Goal: Navigation & Orientation: Find specific page/section

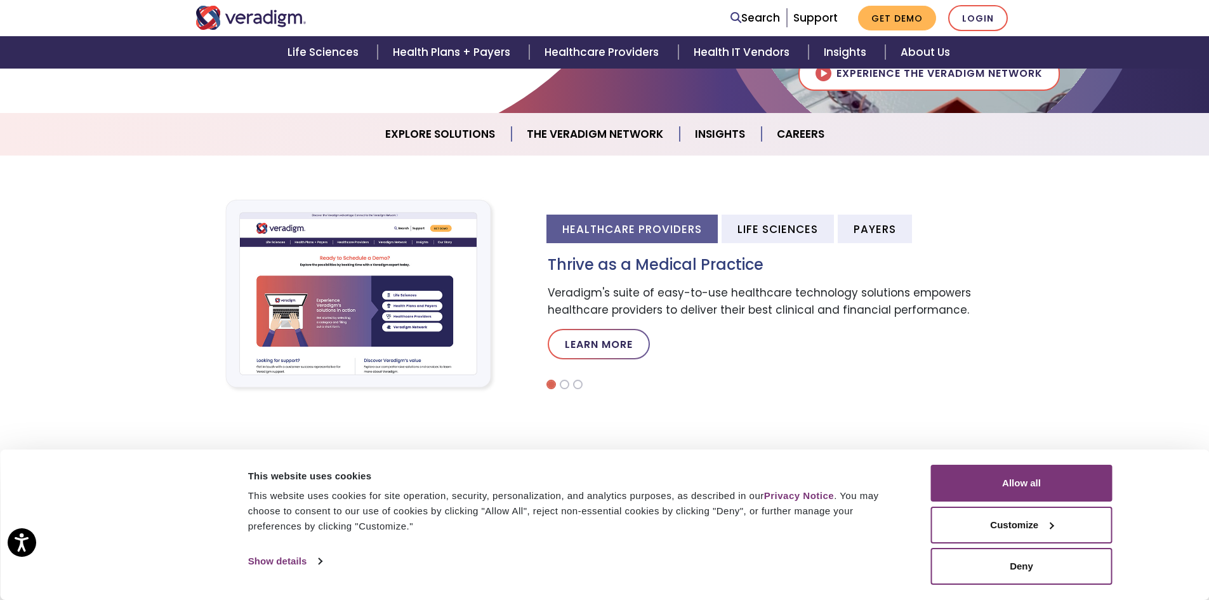
scroll to position [317, 0]
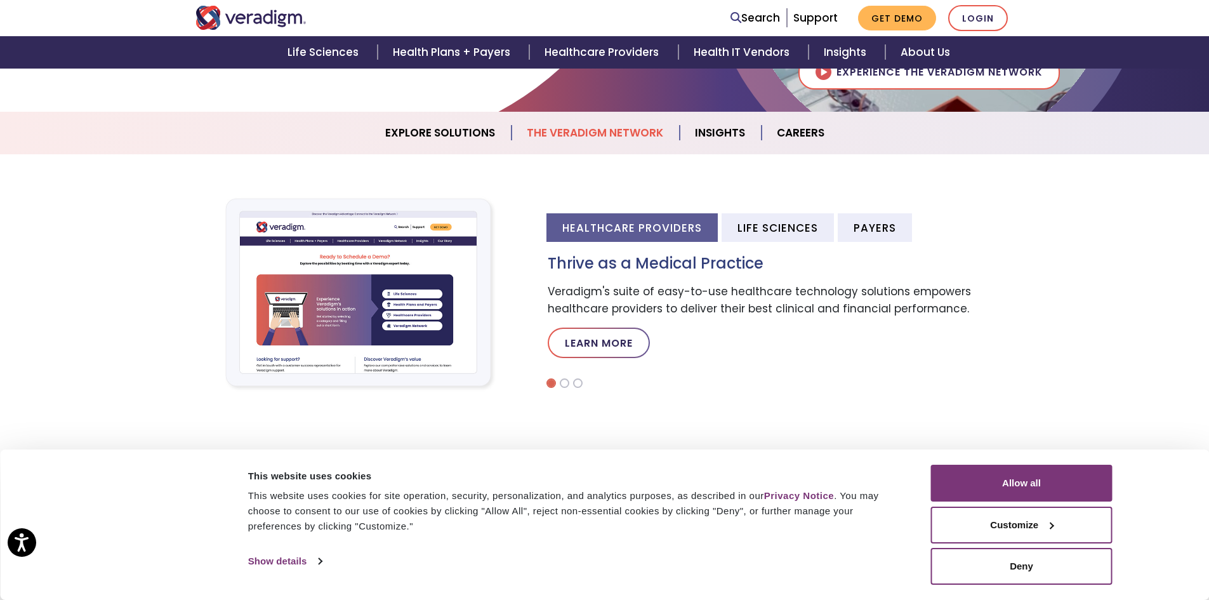
click at [599, 146] on link "The Veradigm Network" at bounding box center [596, 133] width 168 height 32
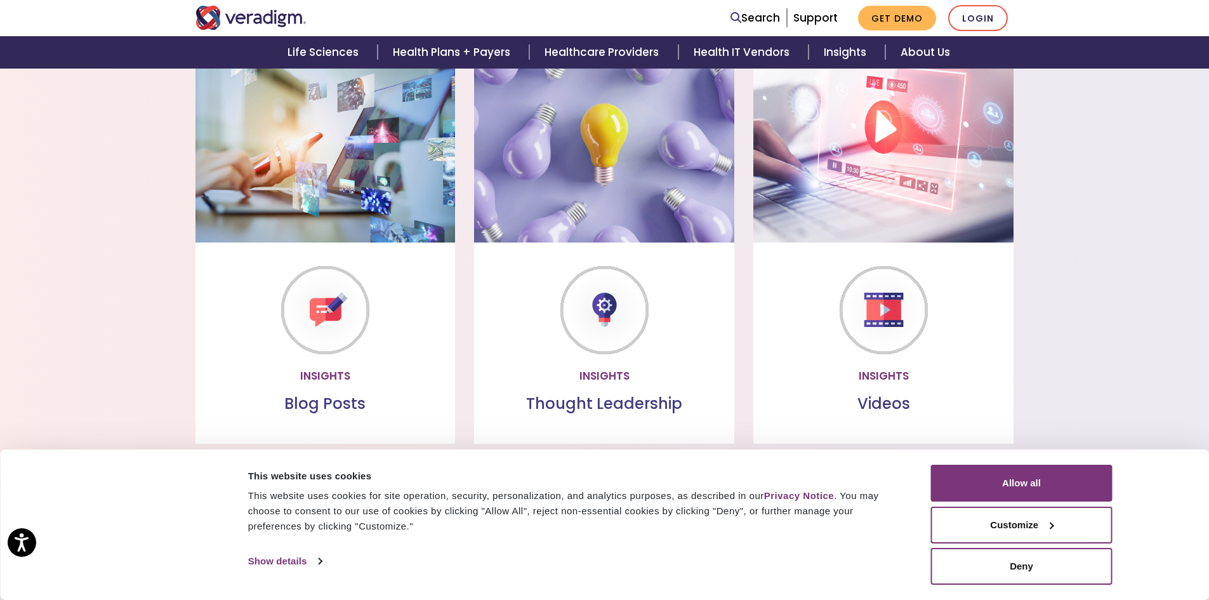
scroll to position [999, 0]
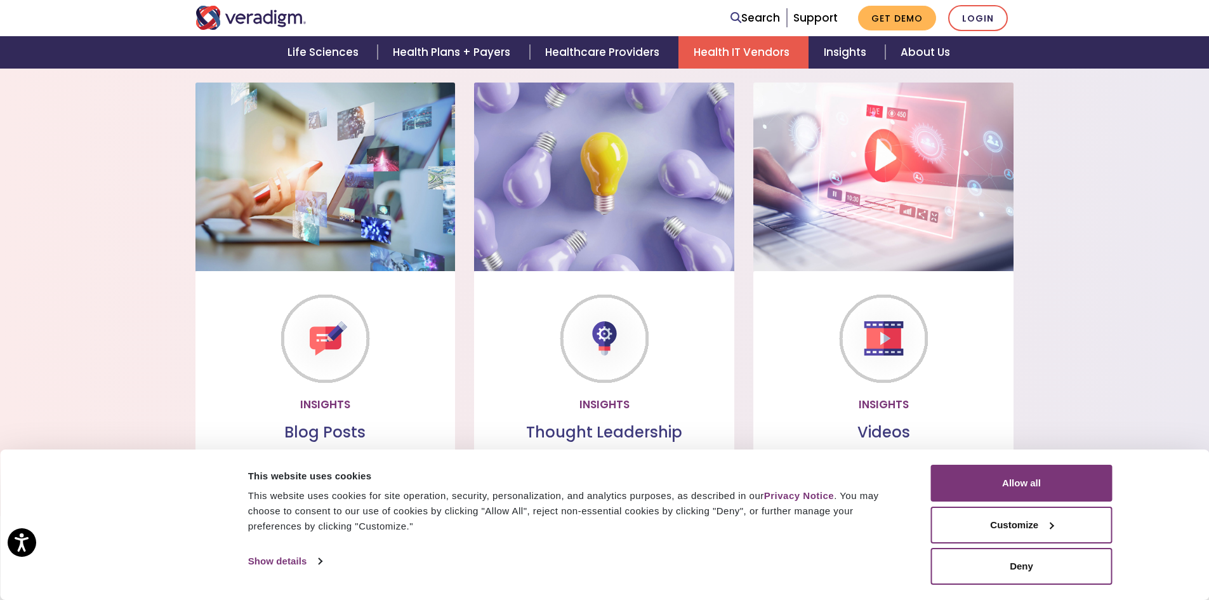
click at [762, 56] on link "Health IT Vendors" at bounding box center [743, 52] width 130 height 32
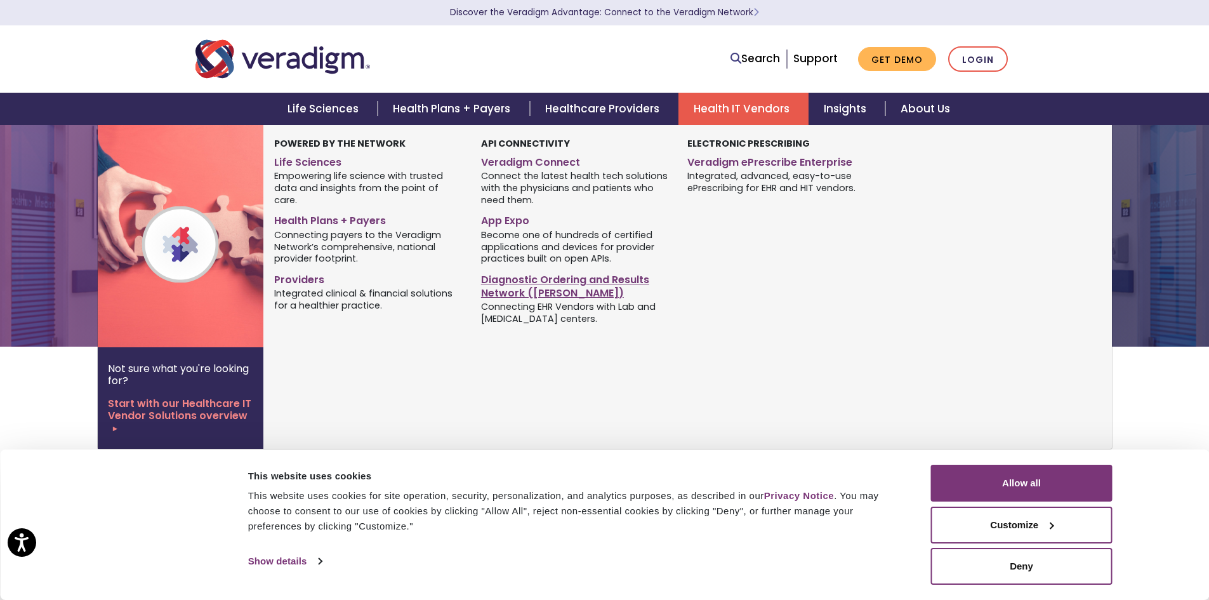
click at [510, 279] on link "Diagnostic Ordering and Results Network ([PERSON_NAME])" at bounding box center [574, 284] width 187 height 32
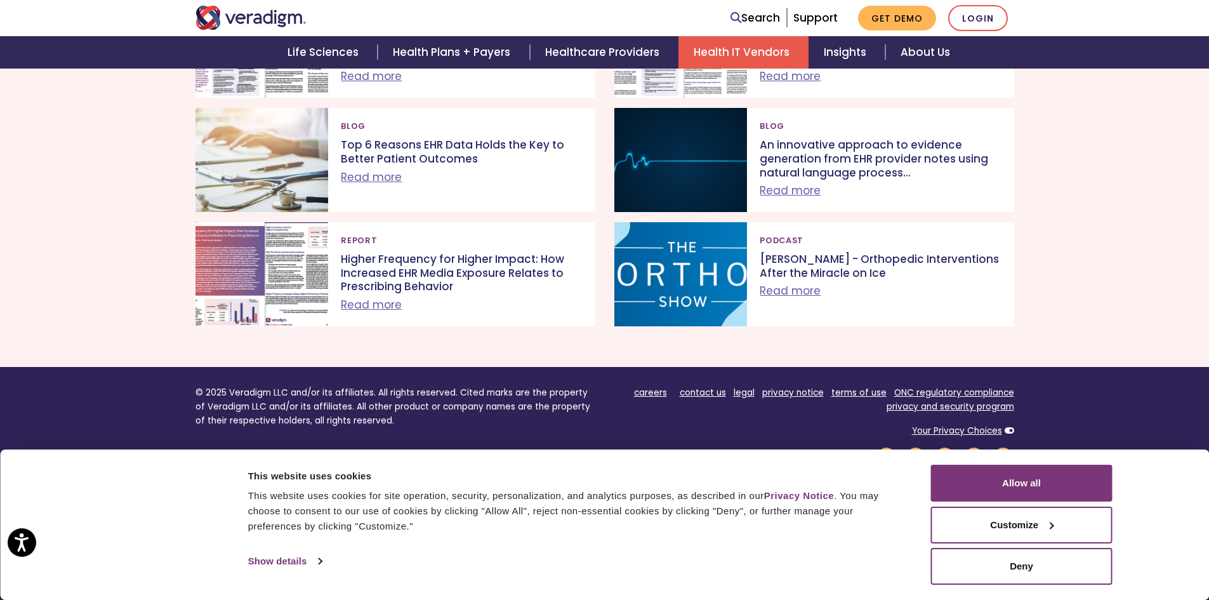
scroll to position [1473, 0]
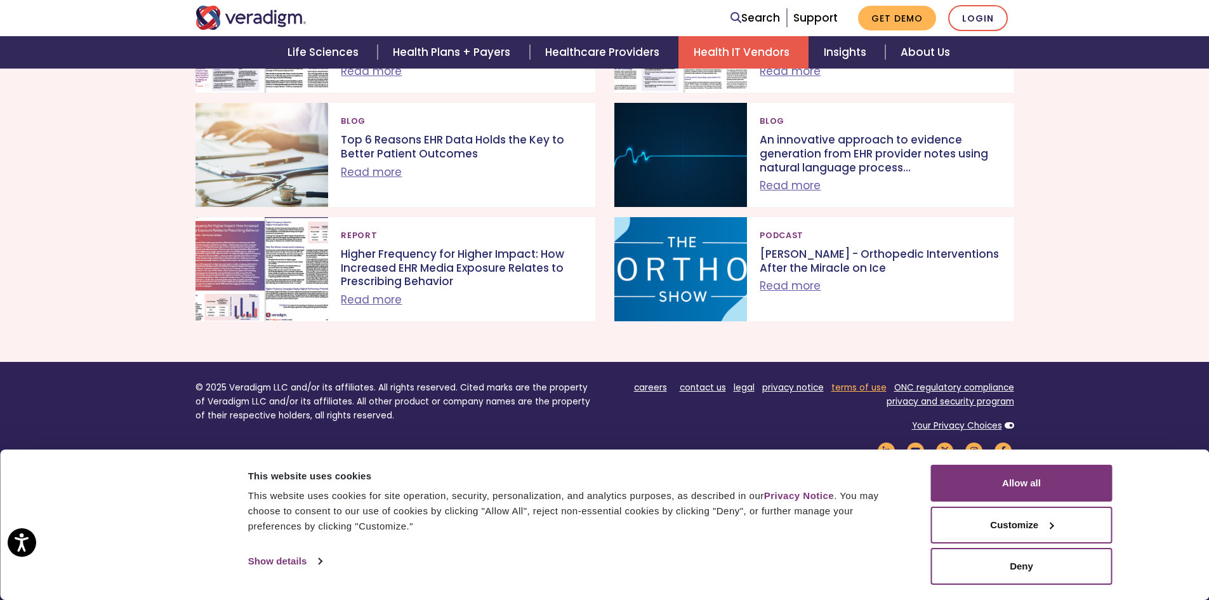
click at [840, 381] on link "terms of use" at bounding box center [858, 387] width 55 height 12
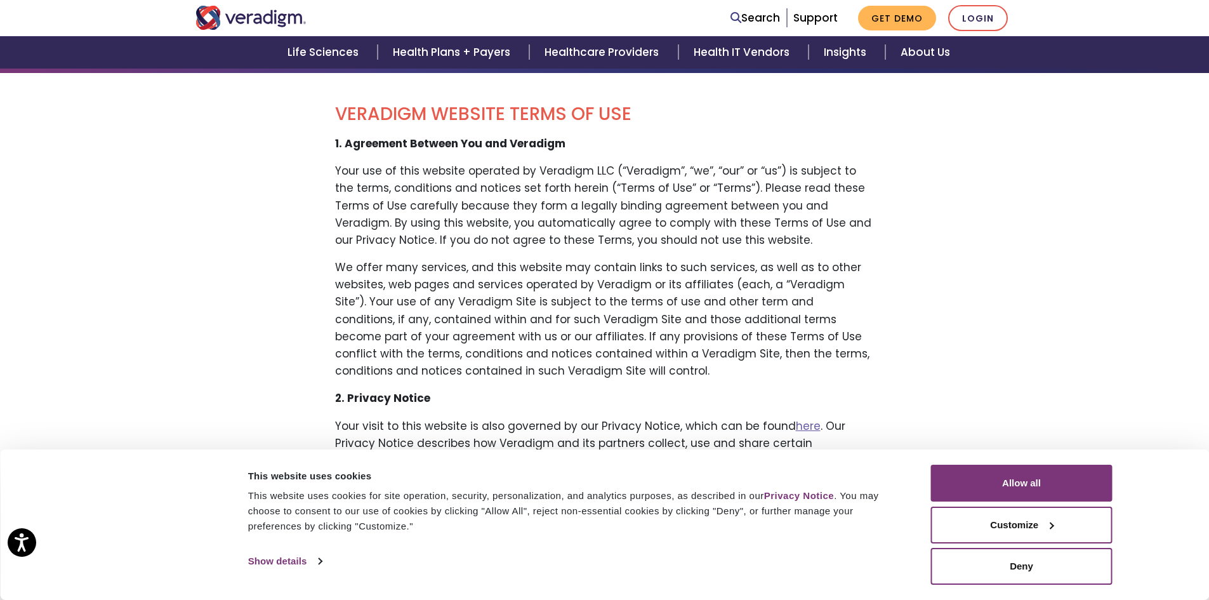
scroll to position [127, 0]
